Goal: Task Accomplishment & Management: Manage account settings

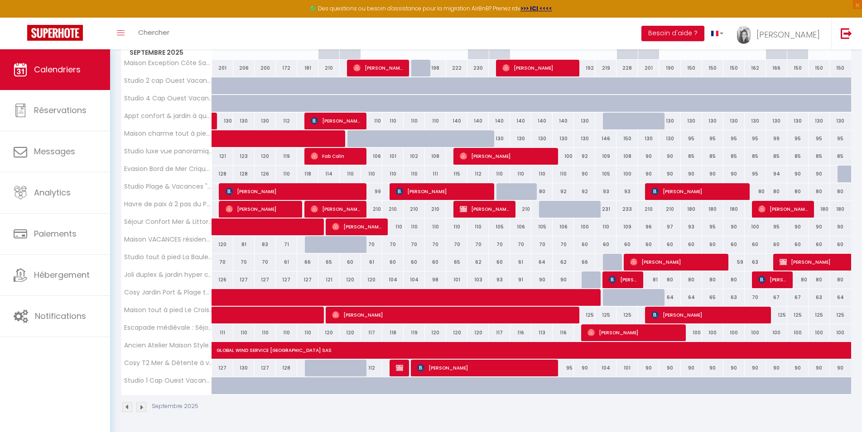
scroll to position [101, 0]
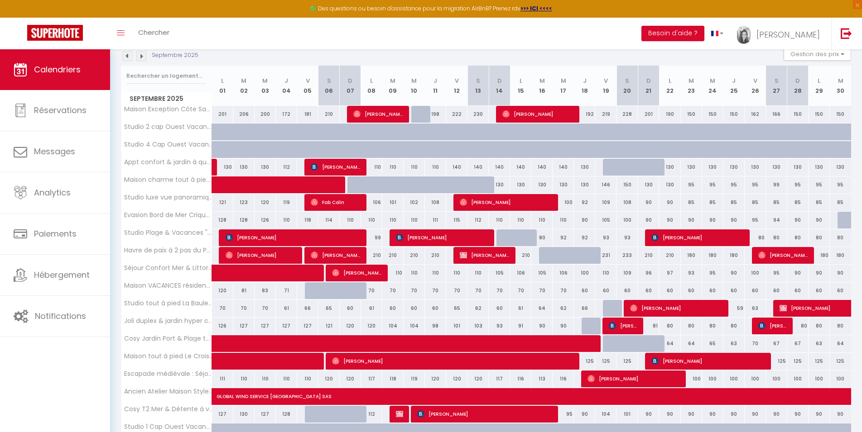
click at [143, 61] on div "Septembre 2025 Gestion des prix Nb Nuits minimum Règles Disponibilité" at bounding box center [486, 56] width 730 height 19
click at [143, 57] on img at bounding box center [141, 56] width 10 height 10
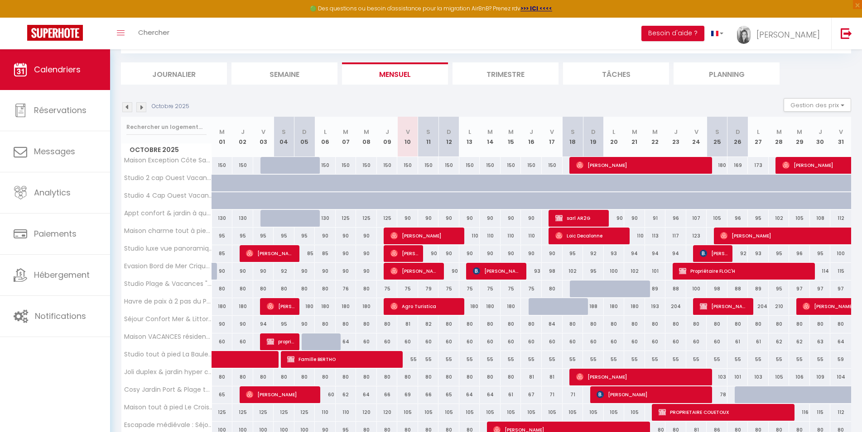
scroll to position [147, 0]
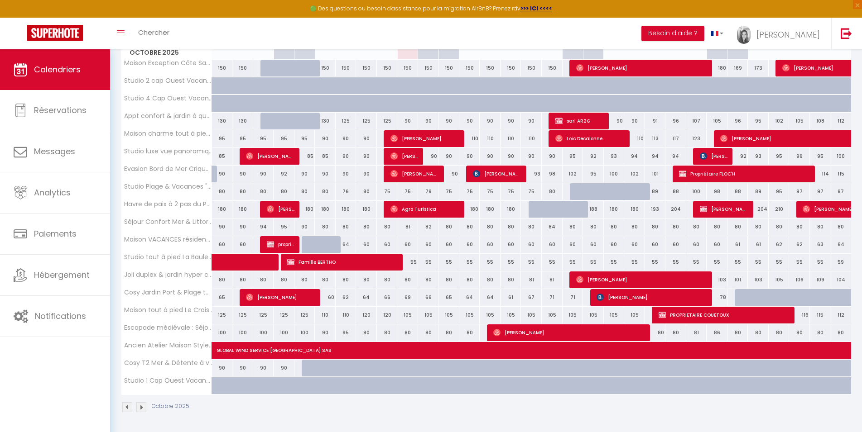
click at [326, 370] on div at bounding box center [332, 373] width 21 height 17
type input "90"
type input "Lun 06 Octobre 2025"
type input "[DATE]"
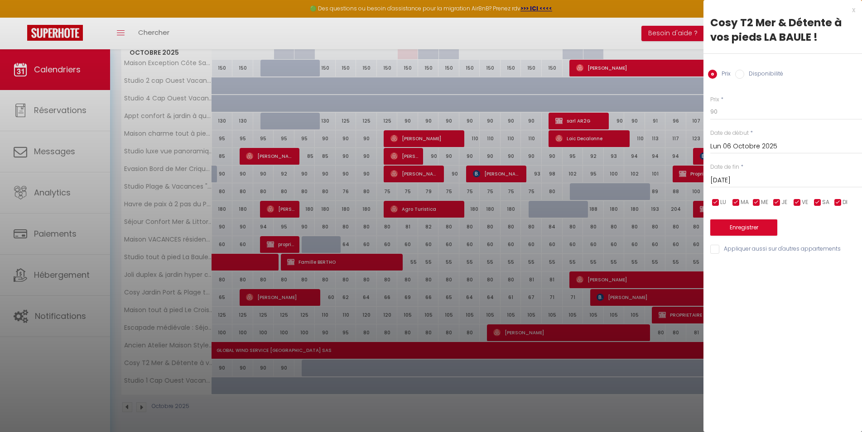
click at [737, 74] on input "Disponibilité" at bounding box center [739, 74] width 9 height 9
radio input "true"
radio input "false"
select select "0"
click option "Indisponible" at bounding box center [0, 0] width 0 height 0
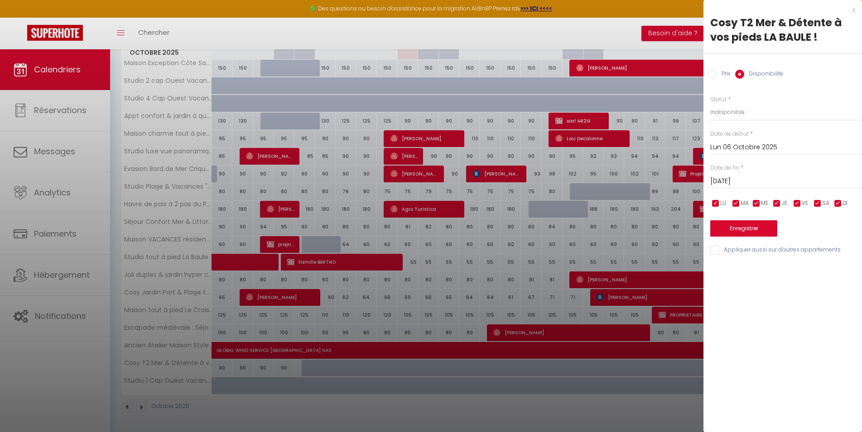
click at [740, 147] on input "Lun 06 Octobre 2025" at bounding box center [786, 148] width 152 height 12
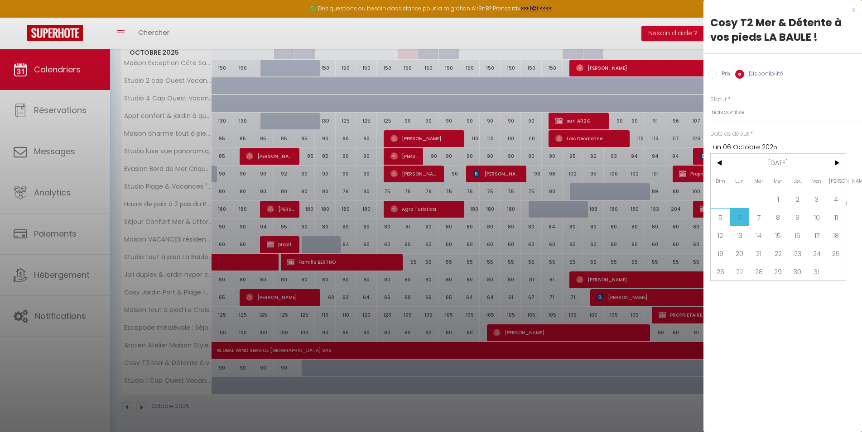
click at [717, 219] on span "5" at bounding box center [719, 217] width 19 height 18
type input "Dim 05 Octobre 2025"
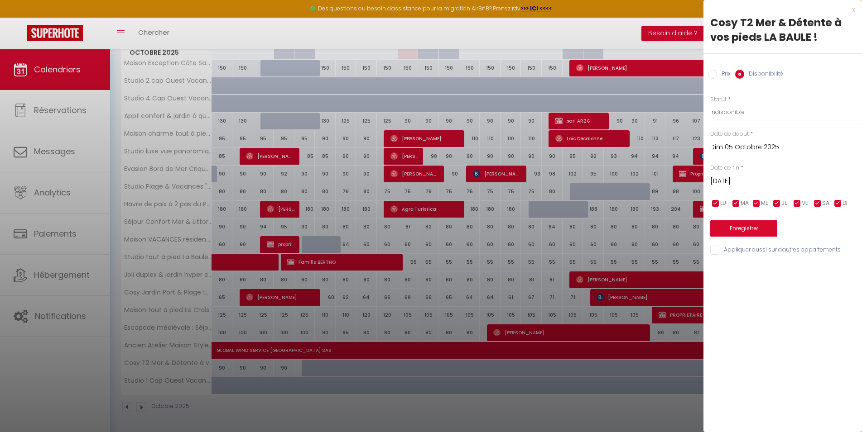
click at [753, 183] on input "[DATE]" at bounding box center [786, 182] width 152 height 12
click at [834, 197] on span ">" at bounding box center [835, 197] width 19 height 18
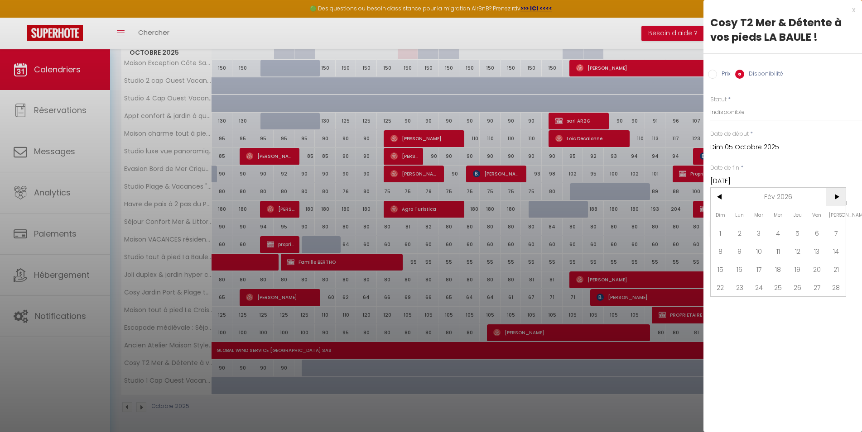
click at [834, 197] on span ">" at bounding box center [835, 197] width 19 height 18
click at [755, 306] on span "31" at bounding box center [758, 306] width 19 height 18
type input "[DATE]"
click at [752, 229] on button "Enregistrer" at bounding box center [743, 229] width 67 height 16
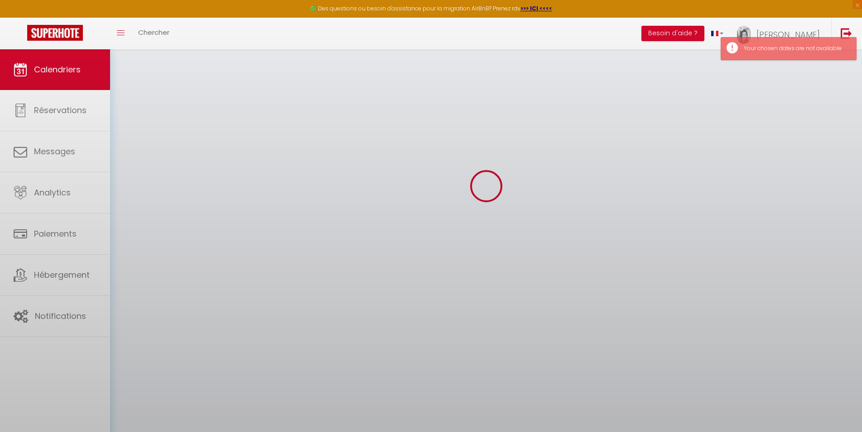
scroll to position [49, 0]
select select "0"
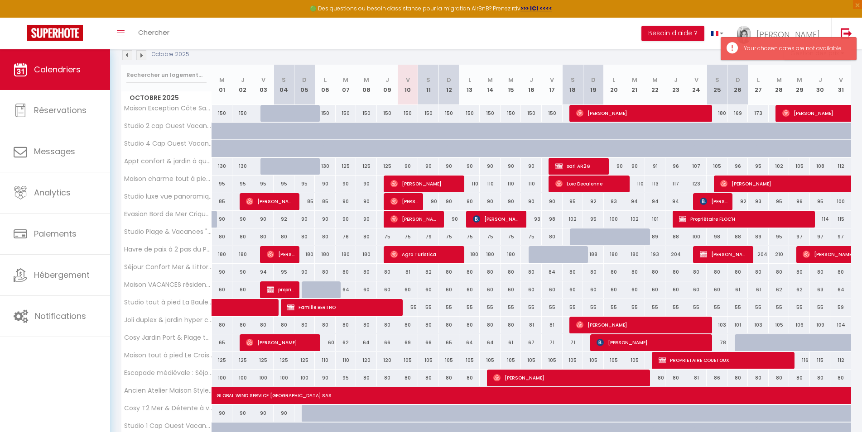
scroll to position [101, 0]
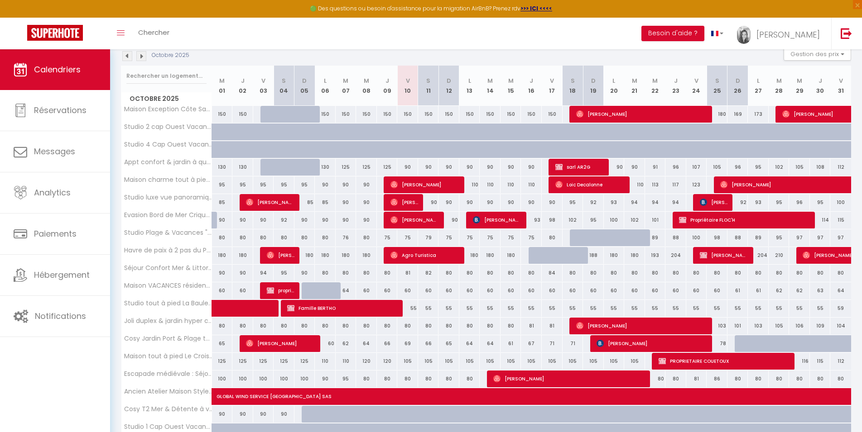
click at [376, 412] on div "90" at bounding box center [386, 414] width 21 height 17
type input "Jeu 09 Octobre 2025"
type input "Ven 10 Octobre 2025"
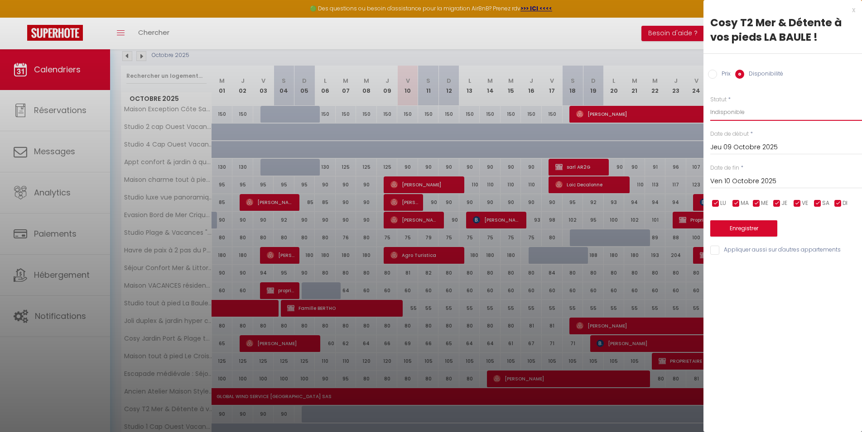
click at [710, 104] on select "Disponible Indisponible" at bounding box center [786, 112] width 152 height 17
select select "0"
click option "Indisponible" at bounding box center [0, 0] width 0 height 0
click at [748, 180] on input "Ven 10 Octobre 2025" at bounding box center [786, 182] width 152 height 12
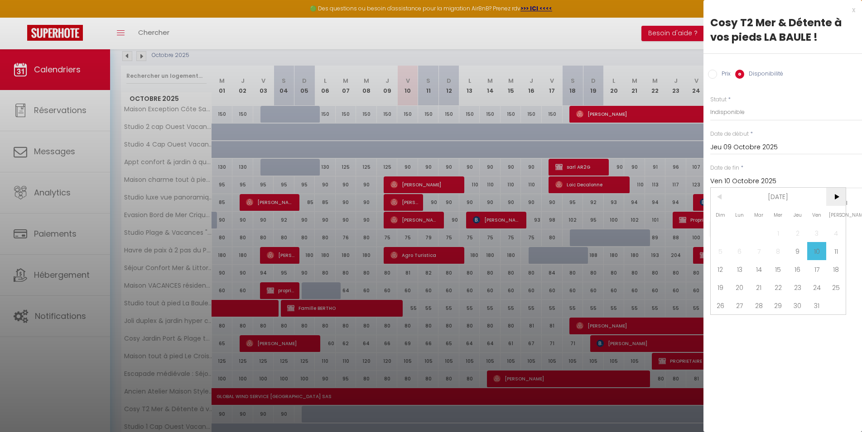
click at [837, 195] on span ">" at bounding box center [835, 197] width 19 height 18
click at [838, 195] on span ">" at bounding box center [835, 197] width 19 height 18
click at [838, 194] on span ">" at bounding box center [835, 197] width 19 height 18
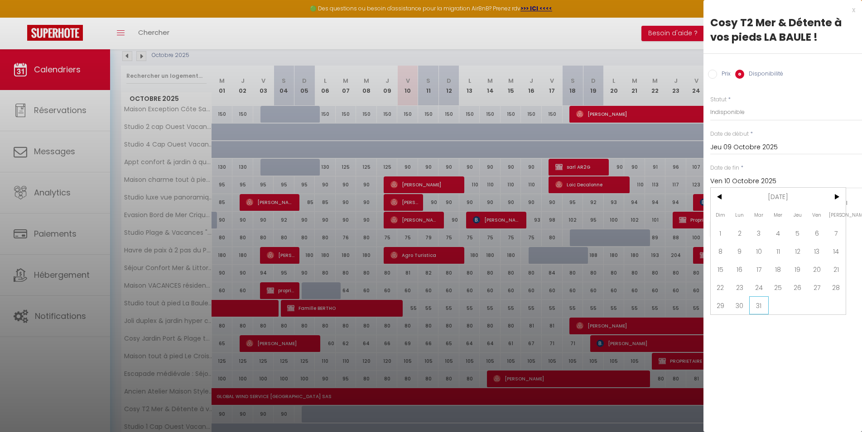
click at [762, 305] on span "31" at bounding box center [758, 306] width 19 height 18
type input "[DATE]"
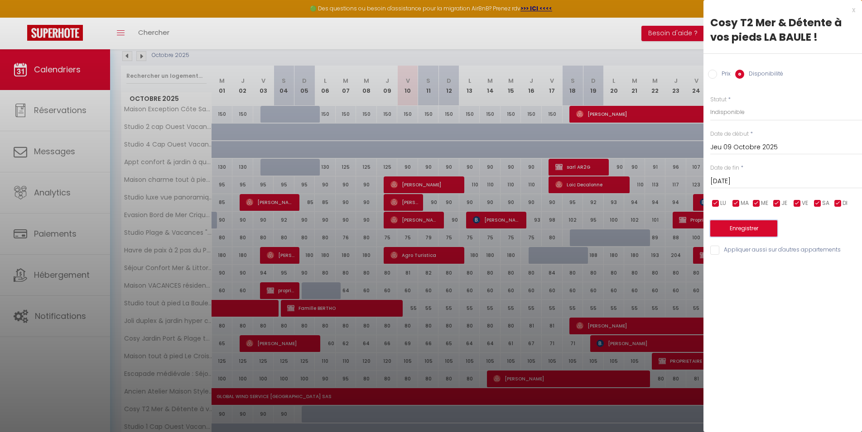
click at [759, 228] on button "Enregistrer" at bounding box center [743, 229] width 67 height 16
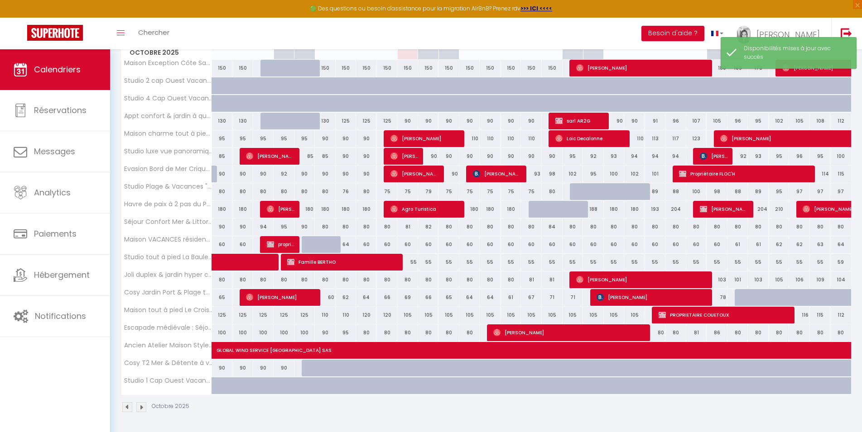
scroll to position [0, 0]
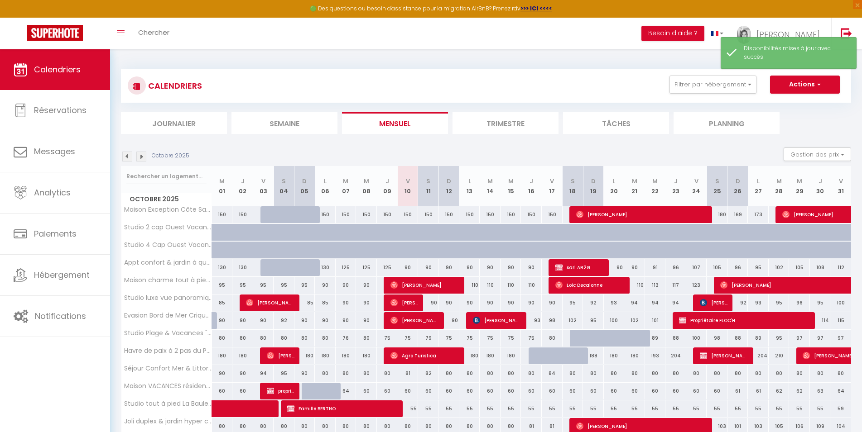
click at [144, 157] on img at bounding box center [141, 157] width 10 height 10
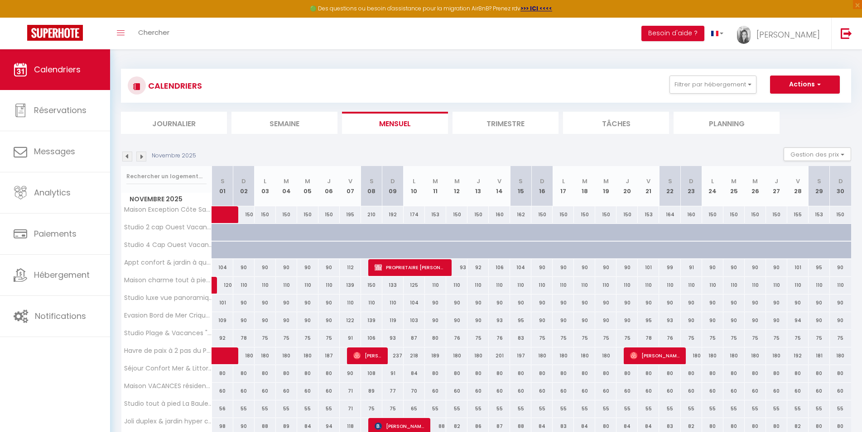
click at [141, 158] on img at bounding box center [141, 157] width 10 height 10
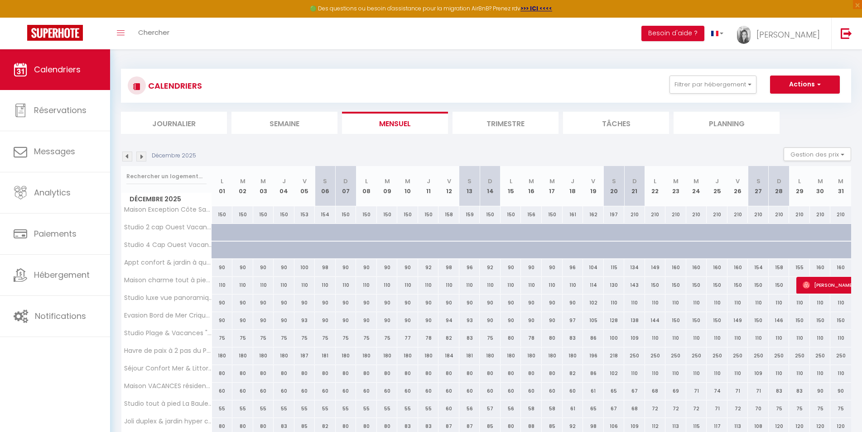
click at [129, 153] on img at bounding box center [127, 157] width 10 height 10
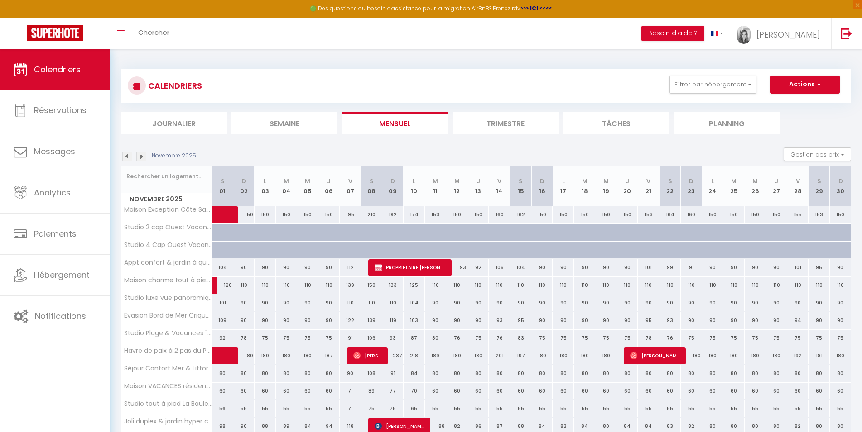
click at [129, 153] on img at bounding box center [127, 157] width 10 height 10
